Goal: Use online tool/utility: Utilize a website feature to perform a specific function

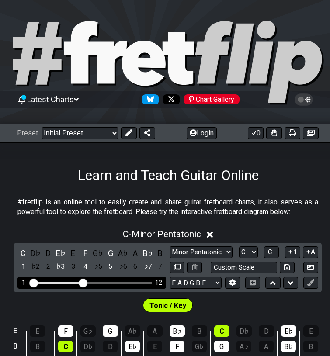
scroll to position [178, 6]
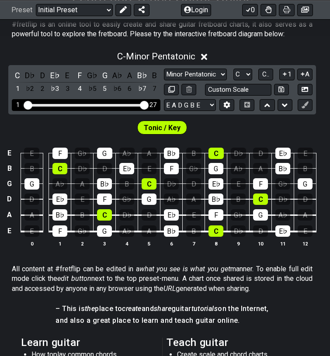
drag, startPoint x: 79, startPoint y: 106, endPoint x: 164, endPoint y: 106, distance: 84.2
click at [164, 106] on div "C D♭ D E♭ E F G♭ G A♭ A B♭ B 1 ♭2 2 ♭3 3 4 ♭5 5 ♭6 6 ♭7 7 Minor Pentatonic Clic…" at bounding box center [161, 89] width 307 height 49
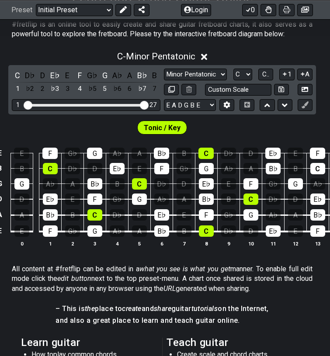
scroll to position [0, 0]
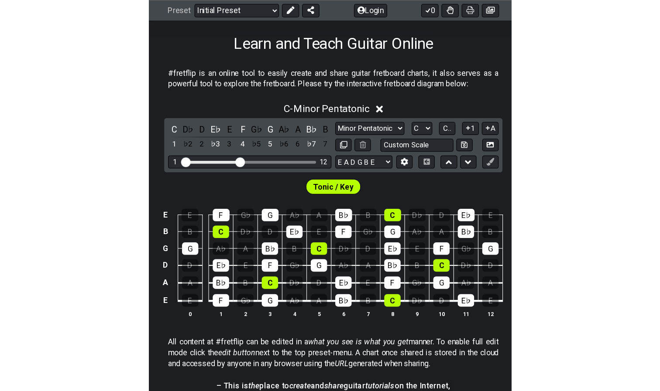
scroll to position [136, 0]
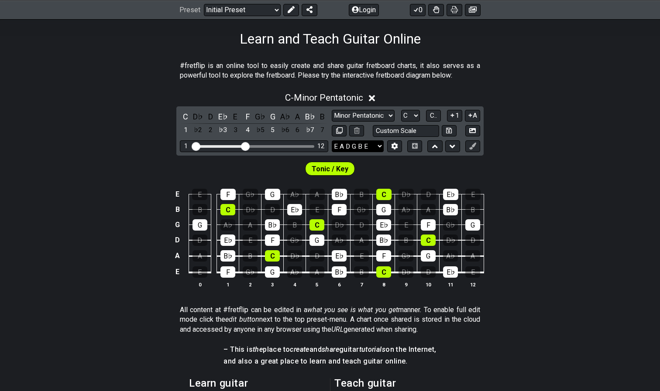
drag, startPoint x: 250, startPoint y: 145, endPoint x: 352, endPoint y: 145, distance: 102.1
click at [329, 145] on div "C D♭ D E♭ E F G♭ G A♭ A B♭ B 1 ♭2 2 ♭3 3 4 ♭5 5 ♭6 6 ♭7 7 Minor Pentatonic Clic…" at bounding box center [329, 130] width 307 height 49
drag, startPoint x: 243, startPoint y: 144, endPoint x: 316, endPoint y: 145, distance: 73.3
click at [316, 145] on div "1 26" at bounding box center [254, 147] width 148 height 12
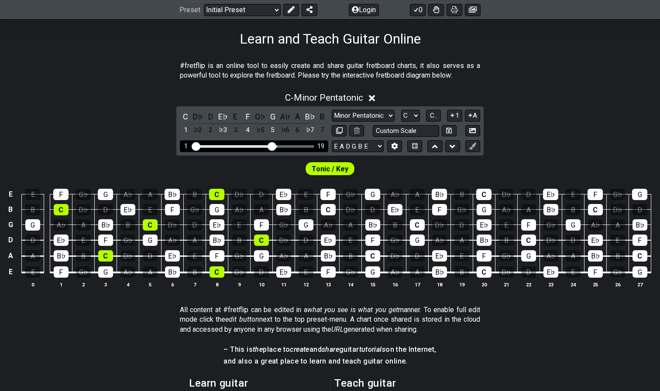
drag, startPoint x: 312, startPoint y: 149, endPoint x: 270, endPoint y: 149, distance: 41.9
click at [270, 146] on input "Visible fret range" at bounding box center [254, 146] width 124 height 0
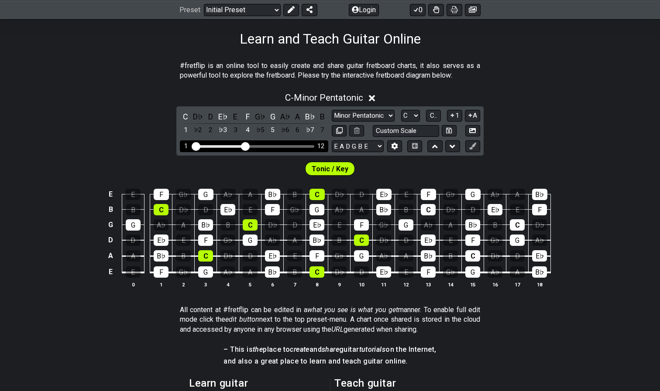
drag, startPoint x: 270, startPoint y: 149, endPoint x: 245, endPoint y: 147, distance: 24.9
click at [245, 146] on input "Visible fret range" at bounding box center [254, 146] width 124 height 0
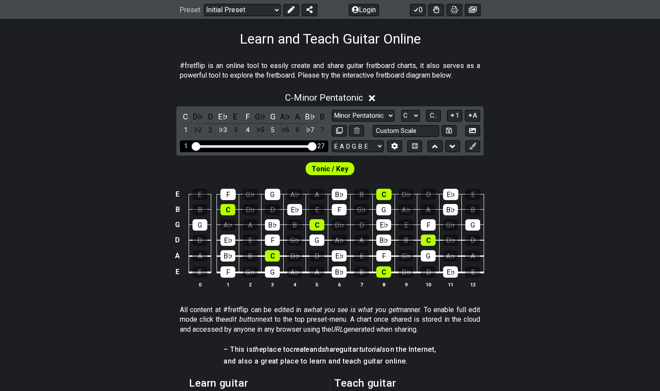
drag, startPoint x: 245, startPoint y: 147, endPoint x: 401, endPoint y: 146, distance: 155.8
click at [329, 146] on div "C D♭ D E♭ E F G♭ G A♭ A B♭ B 1 ♭2 2 ♭3 3 4 ♭5 5 ♭6 6 ♭7 7 Minor Pentatonic Clic…" at bounding box center [329, 130] width 307 height 49
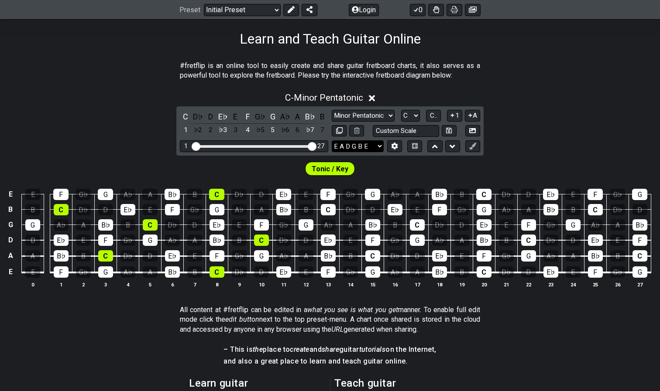
drag, startPoint x: 401, startPoint y: 146, endPoint x: 361, endPoint y: 145, distance: 39.3
click at [329, 145] on div "E A D G B E E A D G B E E A D G B E B E A D F♯ B A D G C E A D A D G B E E♭ A♭ …" at bounding box center [367, 147] width 70 height 12
drag, startPoint x: 195, startPoint y: 147, endPoint x: 269, endPoint y: 142, distance: 74.8
click at [269, 142] on div "17 27" at bounding box center [254, 147] width 148 height 12
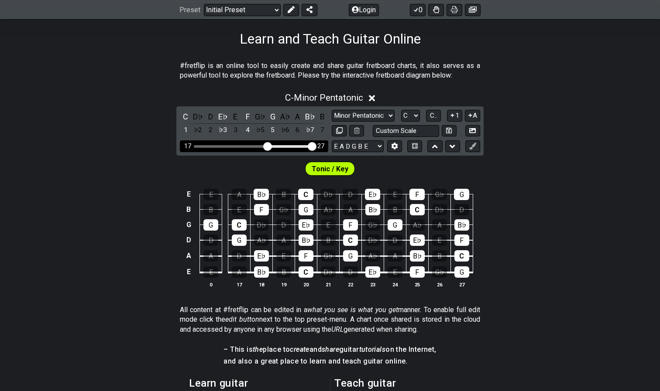
drag, startPoint x: 269, startPoint y: 142, endPoint x: 314, endPoint y: 142, distance: 45.0
click at [314, 142] on div "17 27" at bounding box center [254, 147] width 148 height 12
drag, startPoint x: 264, startPoint y: 144, endPoint x: 298, endPoint y: 143, distance: 34.5
click at [298, 143] on div "17 27" at bounding box center [254, 147] width 148 height 12
drag, startPoint x: 266, startPoint y: 146, endPoint x: 242, endPoint y: 146, distance: 24.0
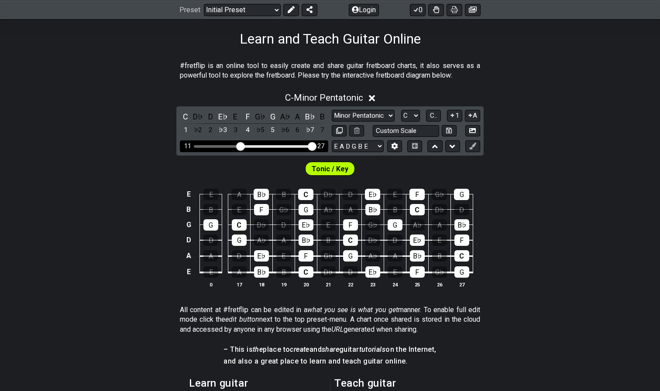
click at [242, 146] on input "Visible fret range" at bounding box center [254, 146] width 124 height 0
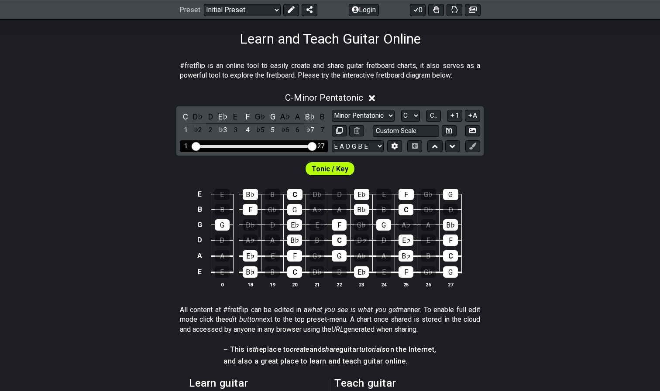
drag, startPoint x: 271, startPoint y: 148, endPoint x: 183, endPoint y: 148, distance: 88.6
click at [183, 148] on div "1 27" at bounding box center [254, 147] width 148 height 12
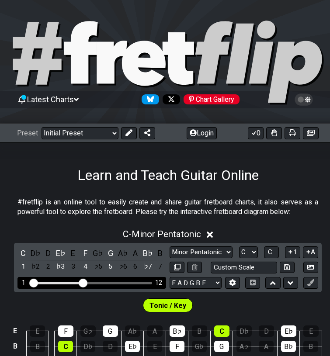
scroll to position [136, 0]
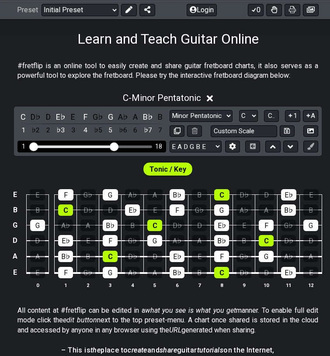
drag, startPoint x: 82, startPoint y: 148, endPoint x: 113, endPoint y: 148, distance: 31.0
click at [113, 146] on input "Visible fret range" at bounding box center [92, 146] width 124 height 0
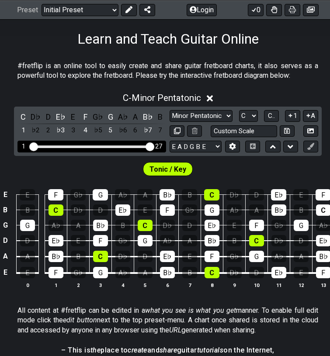
drag, startPoint x: 113, startPoint y: 148, endPoint x: 150, endPoint y: 148, distance: 37.5
click at [150, 146] on input "Visible fret range" at bounding box center [92, 146] width 124 height 0
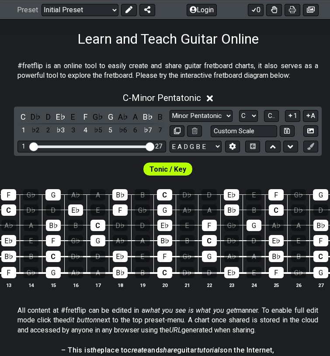
scroll to position [0, 314]
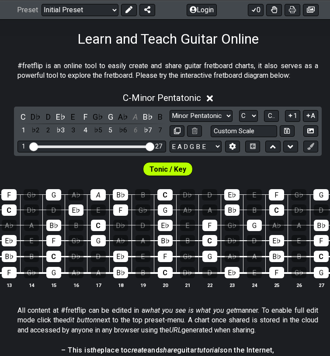
click at [94, 195] on div "A" at bounding box center [97, 194] width 15 height 11
